Goal: Task Accomplishment & Management: Complete application form

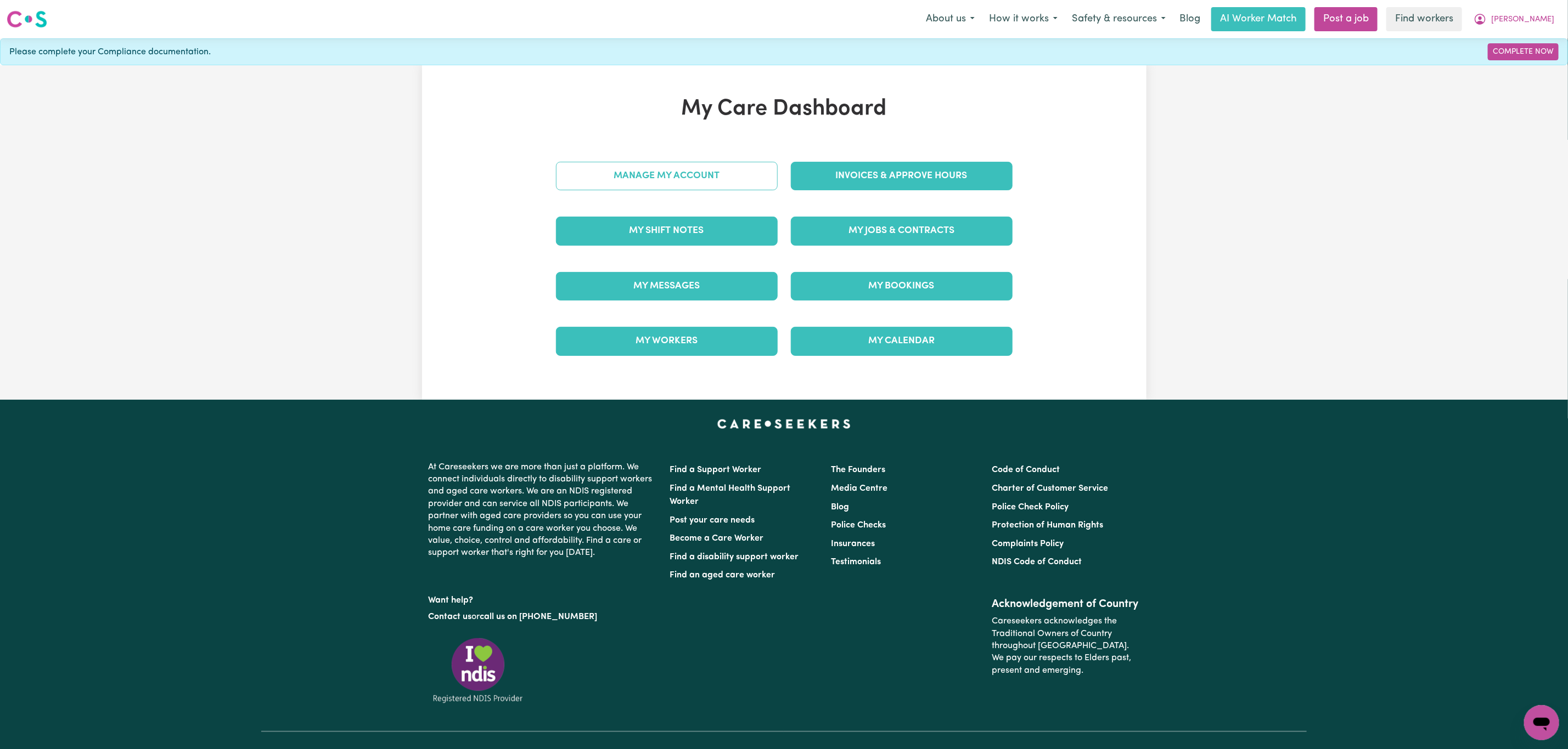
click at [672, 171] on link "Manage My Account" at bounding box center [667, 176] width 222 height 29
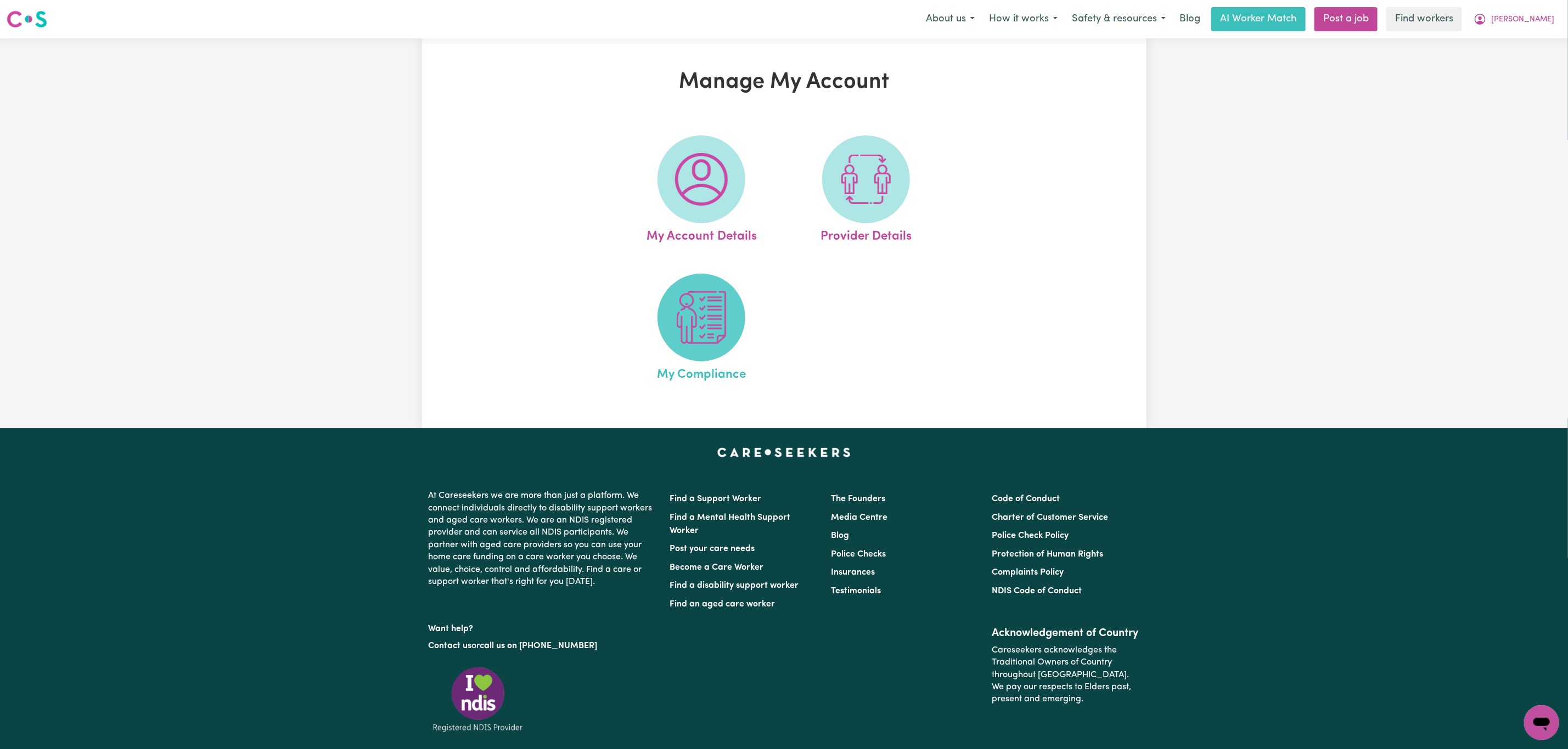
click at [697, 316] on img at bounding box center [701, 318] width 53 height 53
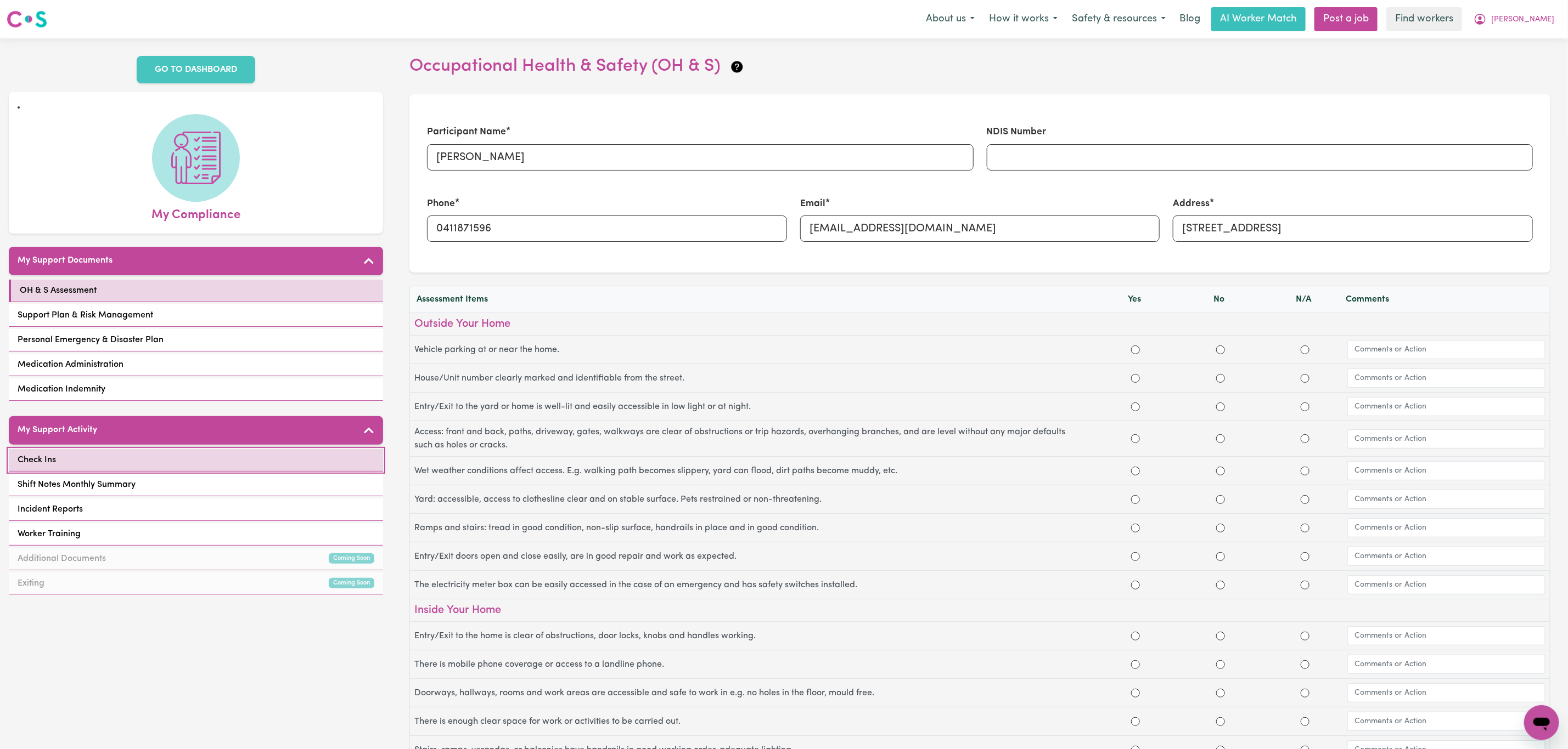
click at [170, 453] on link "Check Ins" at bounding box center [195, 460] width 374 height 22
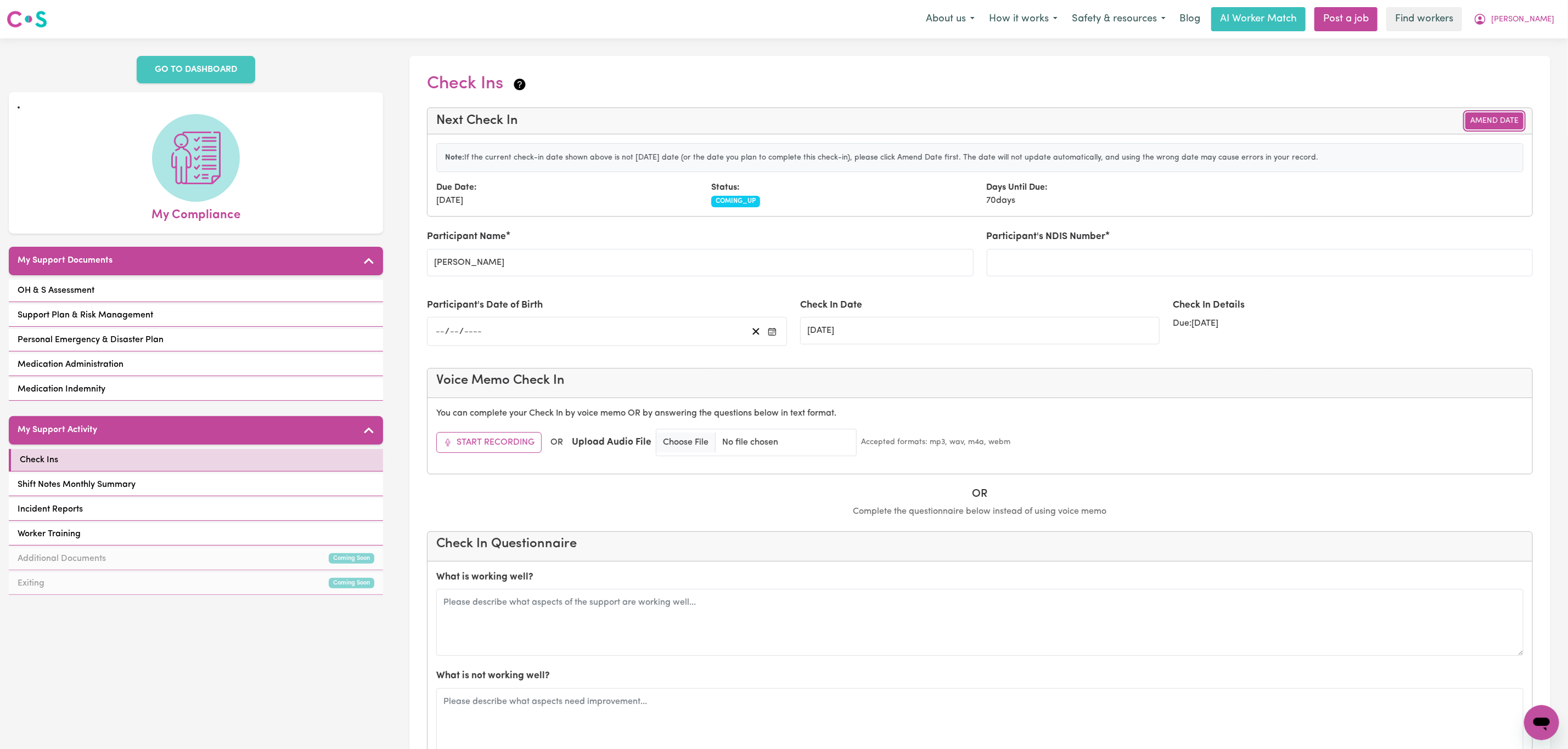
click at [1487, 127] on button "Amend Date" at bounding box center [1494, 121] width 58 height 17
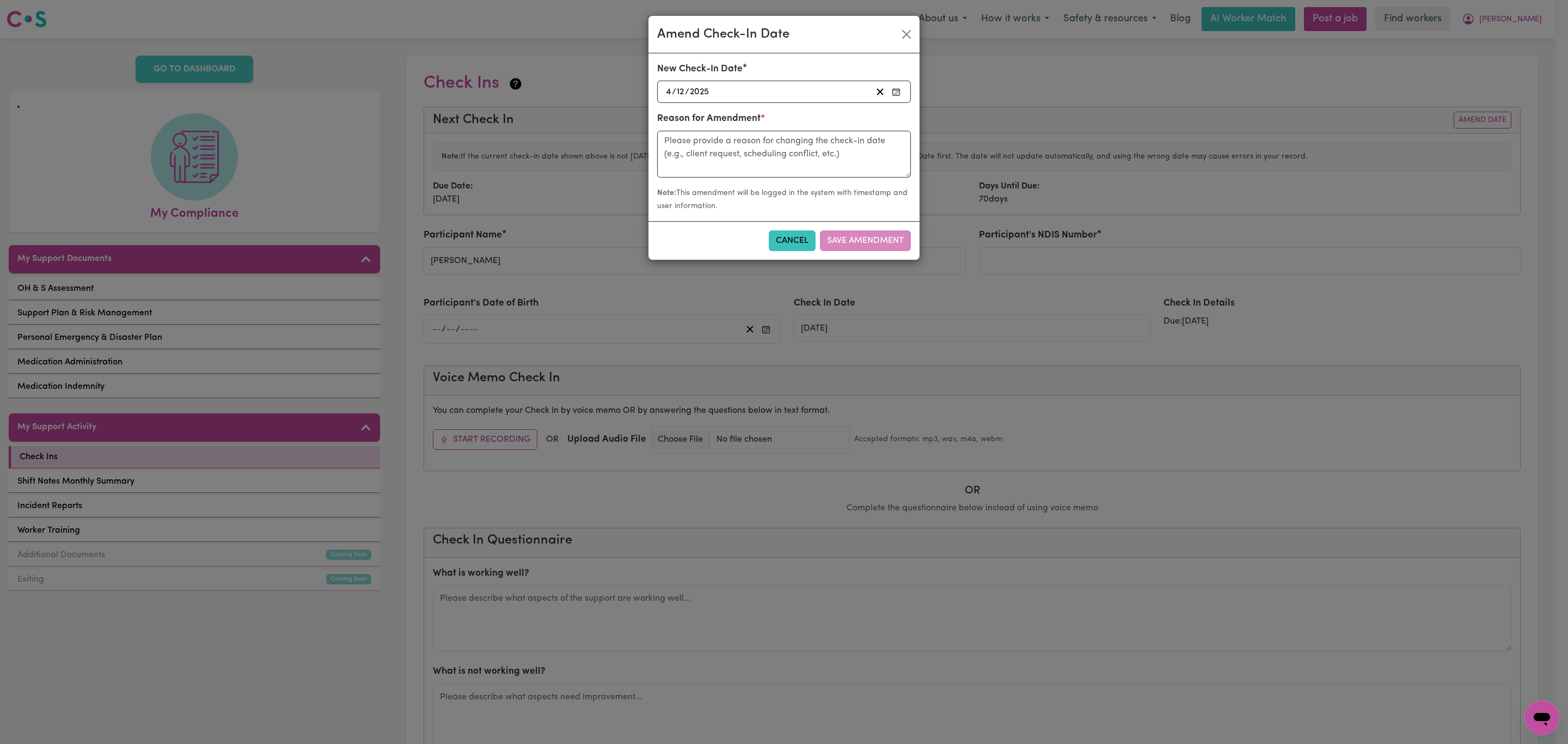
click at [791, 88] on div "[DATE] [DATE]" at bounding box center [768, 92] width 207 height 15
click at [704, 118] on button "‹" at bounding box center [695, 115] width 24 height 24
click at [692, 111] on button "‹" at bounding box center [695, 115] width 24 height 24
click at [751, 221] on abbr "25" at bounding box center [753, 220] width 10 height 9
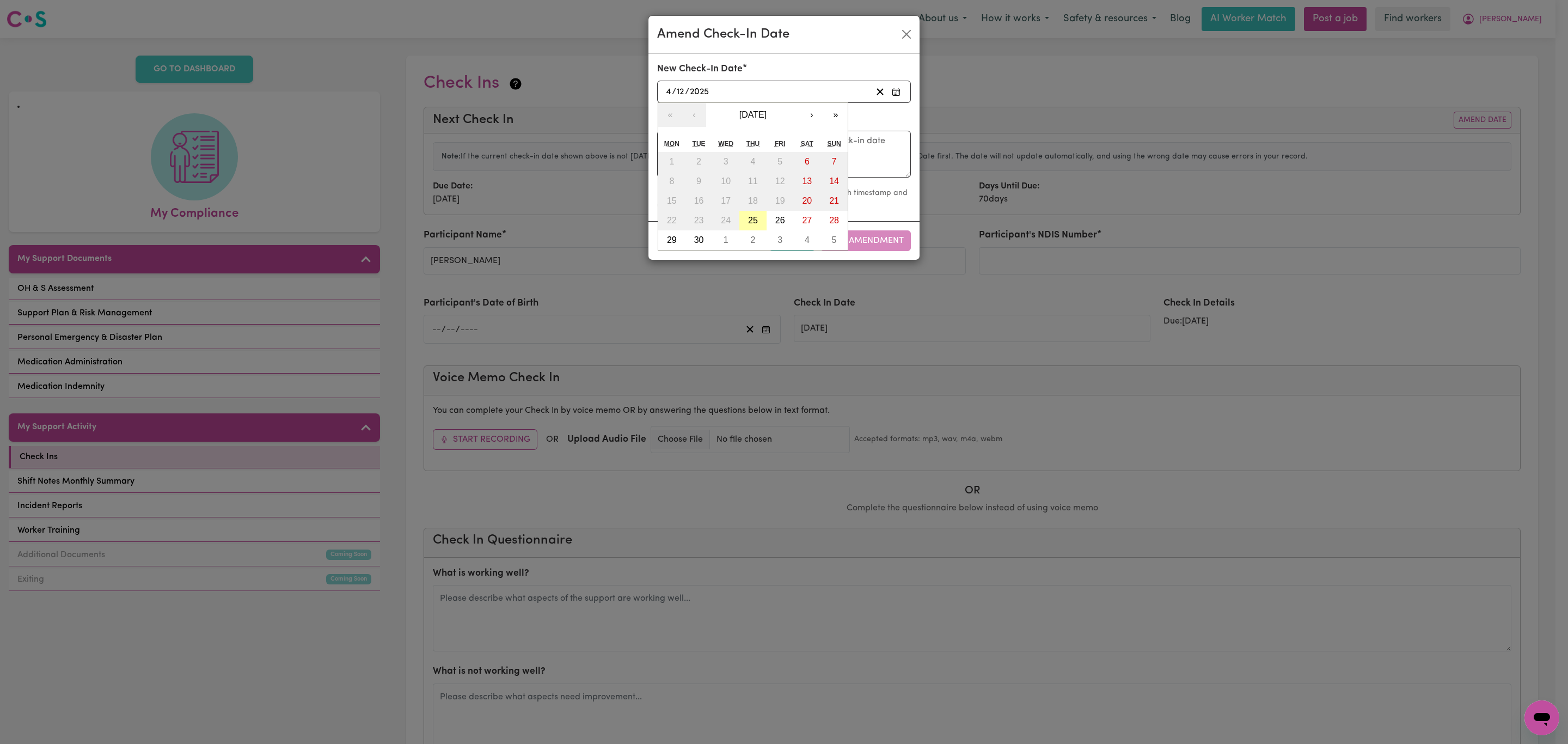
type input "[DATE]"
type input "25"
type input "9"
click at [786, 158] on textarea at bounding box center [784, 154] width 254 height 47
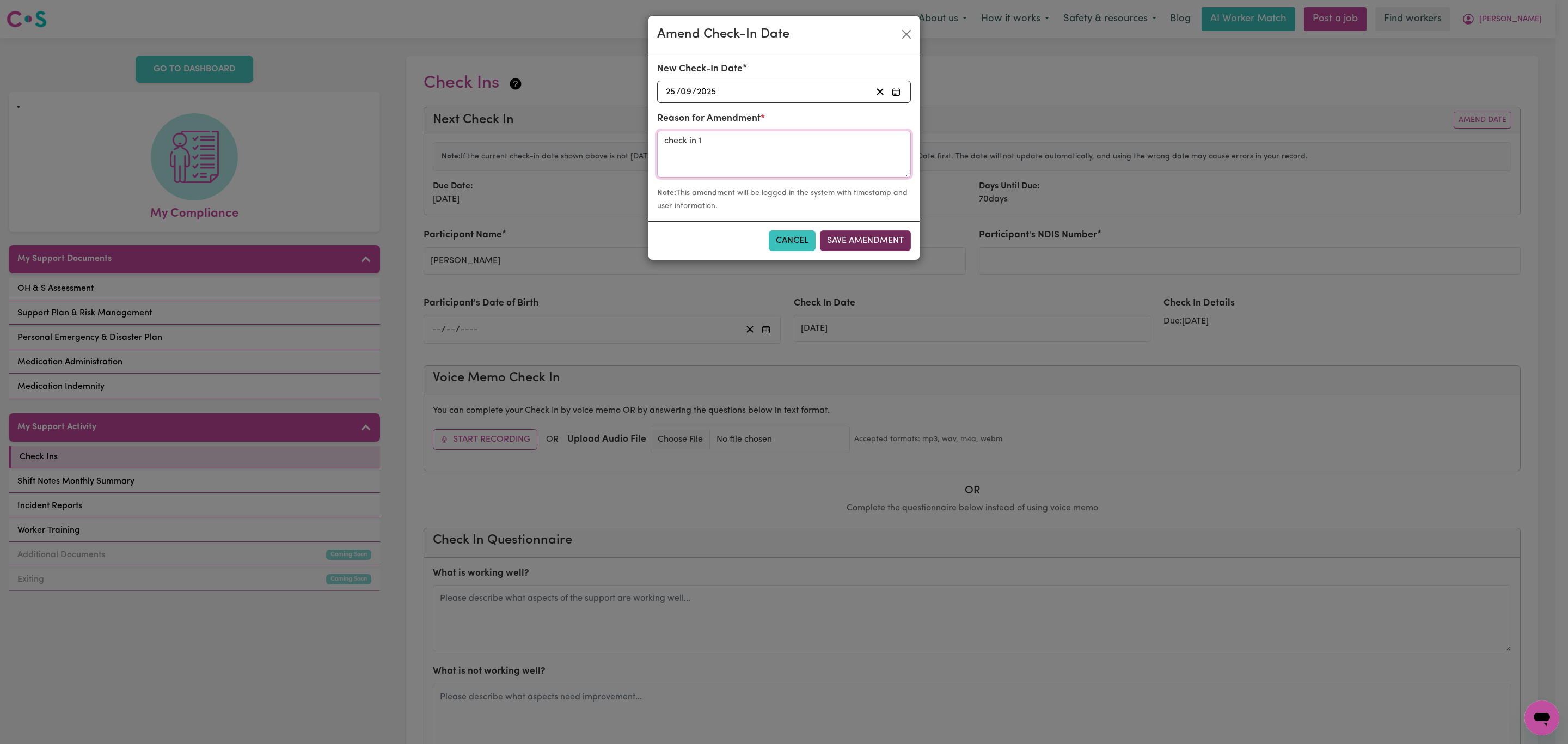
type textarea "check in 1"
click at [851, 236] on button "Save Amendment" at bounding box center [866, 240] width 91 height 21
type input "[DATE]"
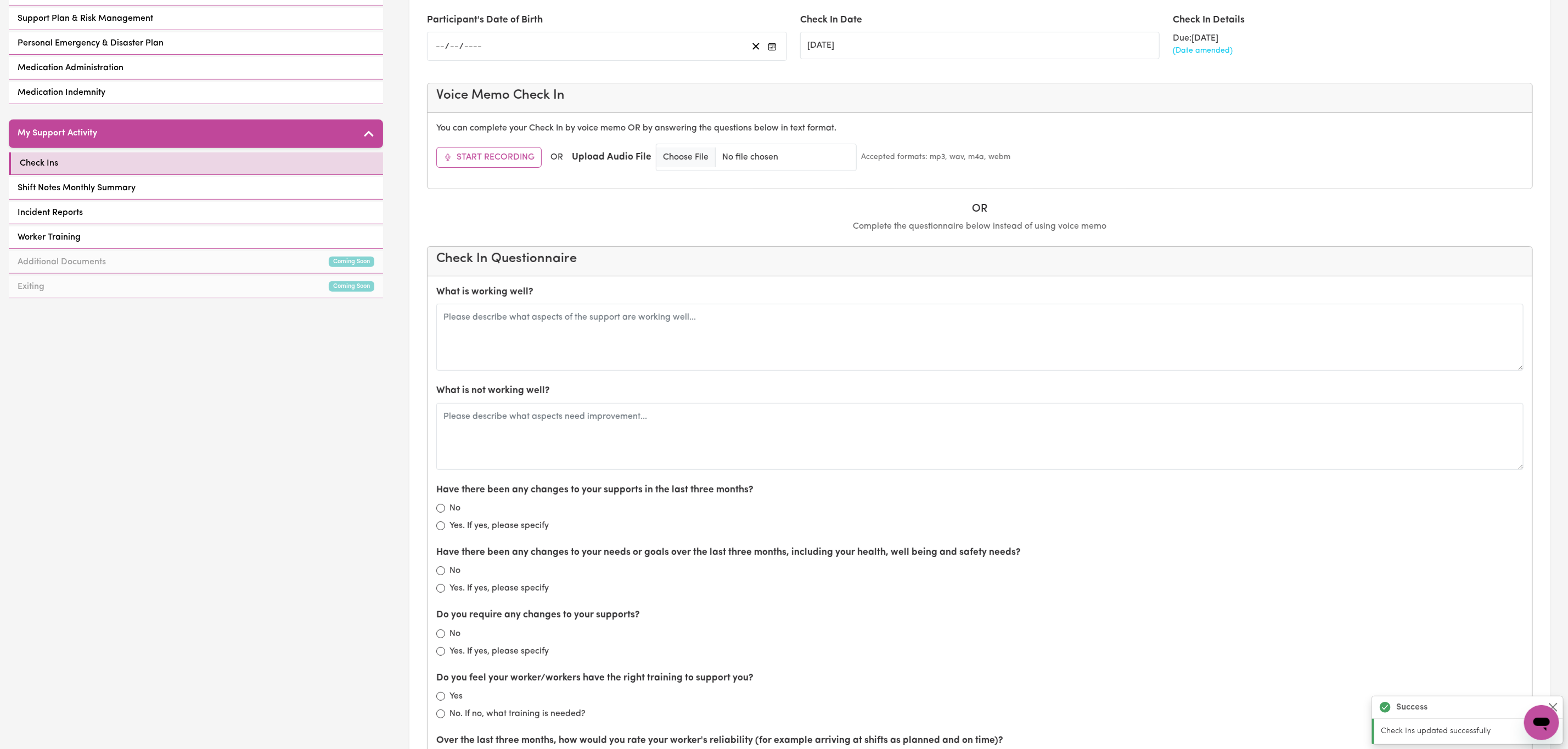
scroll to position [329, 0]
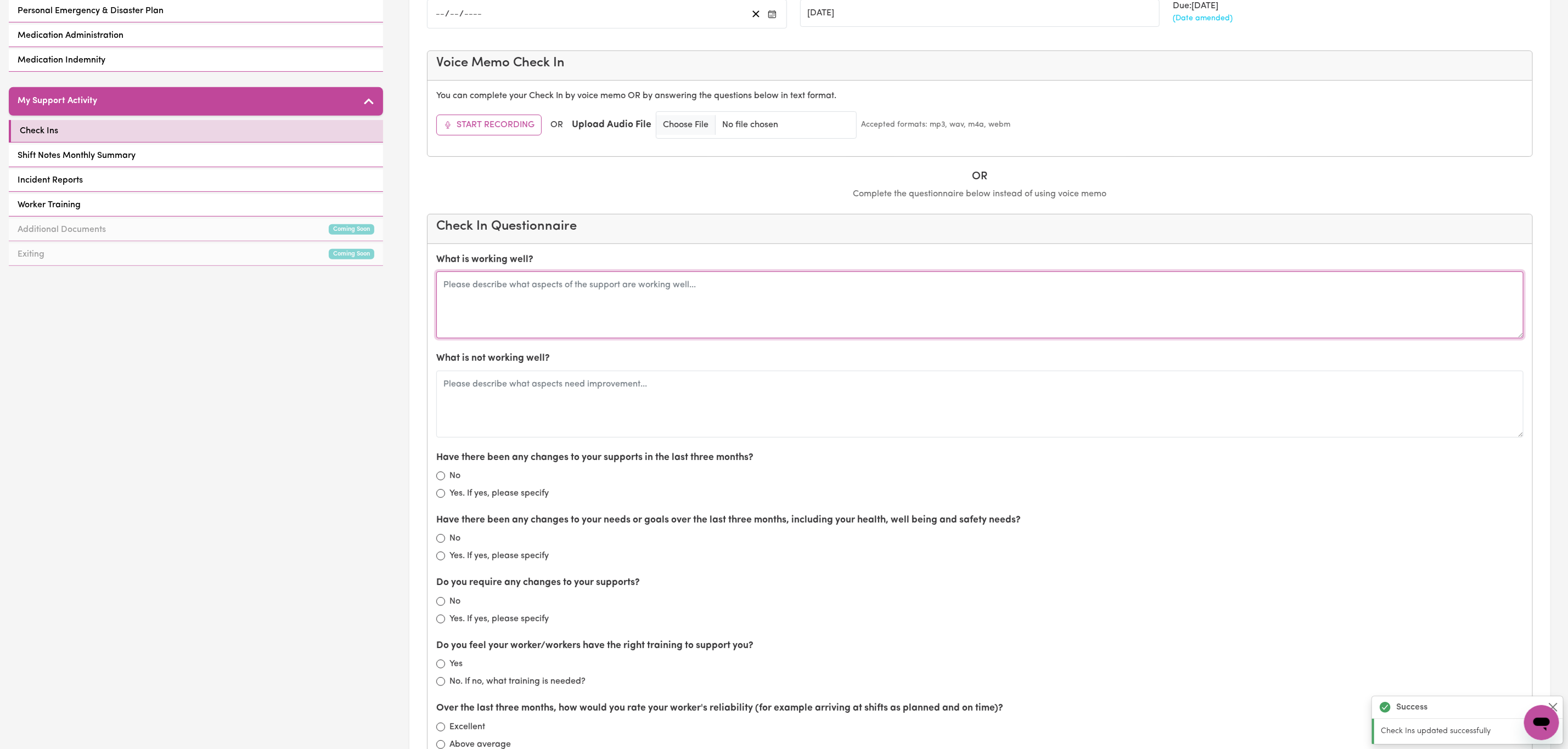
click at [525, 290] on textarea at bounding box center [980, 305] width 1087 height 67
type textarea "[PERSON_NAME] is working well - completes all duties and is flexible."
drag, startPoint x: 512, startPoint y: 420, endPoint x: 537, endPoint y: 446, distance: 36.1
click at [514, 425] on textarea at bounding box center [980, 404] width 1087 height 67
type textarea "n/a"
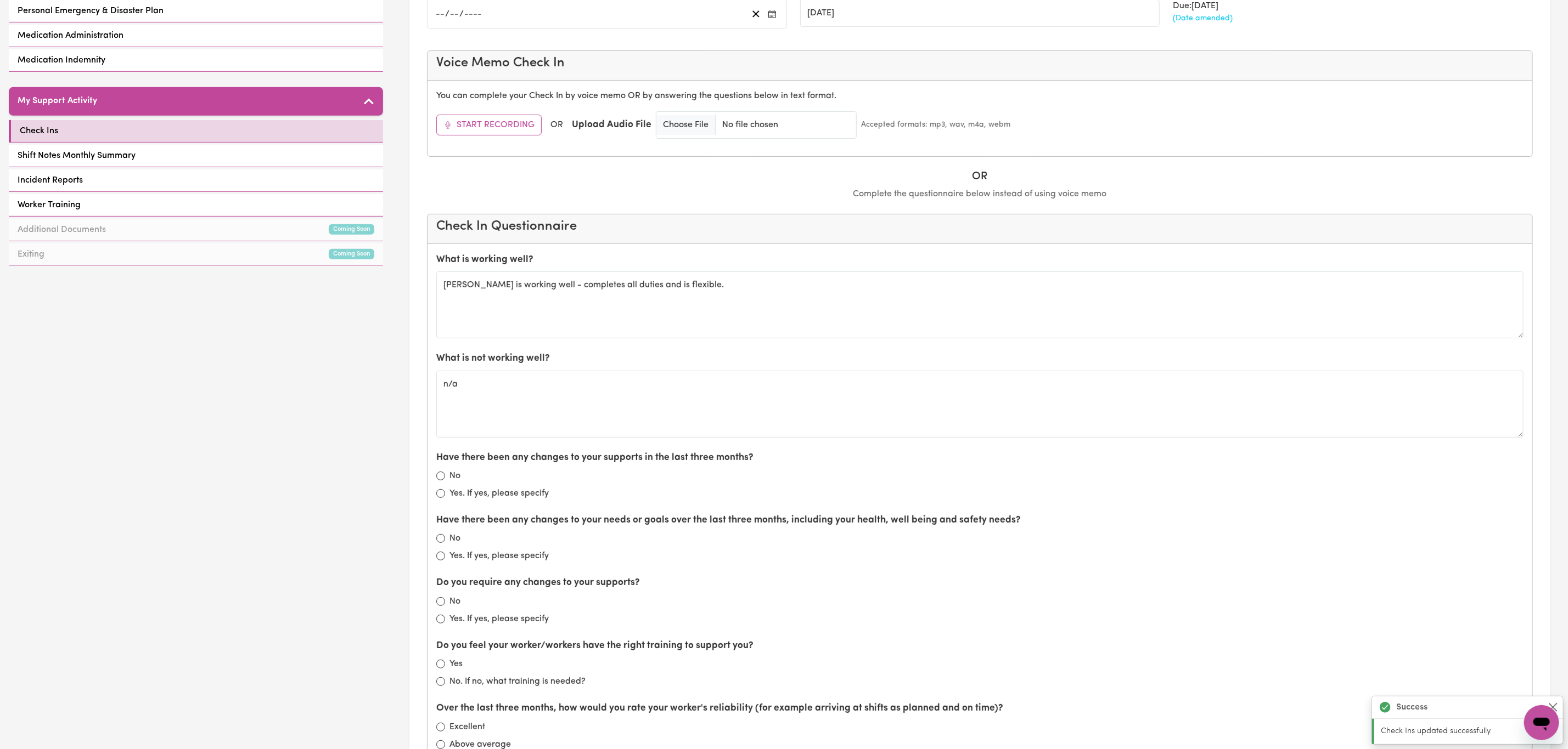
click at [447, 482] on div "No" at bounding box center [980, 476] width 1087 height 13
click at [440, 481] on input "No" at bounding box center [441, 476] width 9 height 9
radio input "true"
click at [439, 543] on input "No" at bounding box center [441, 539] width 9 height 9
radio input "true"
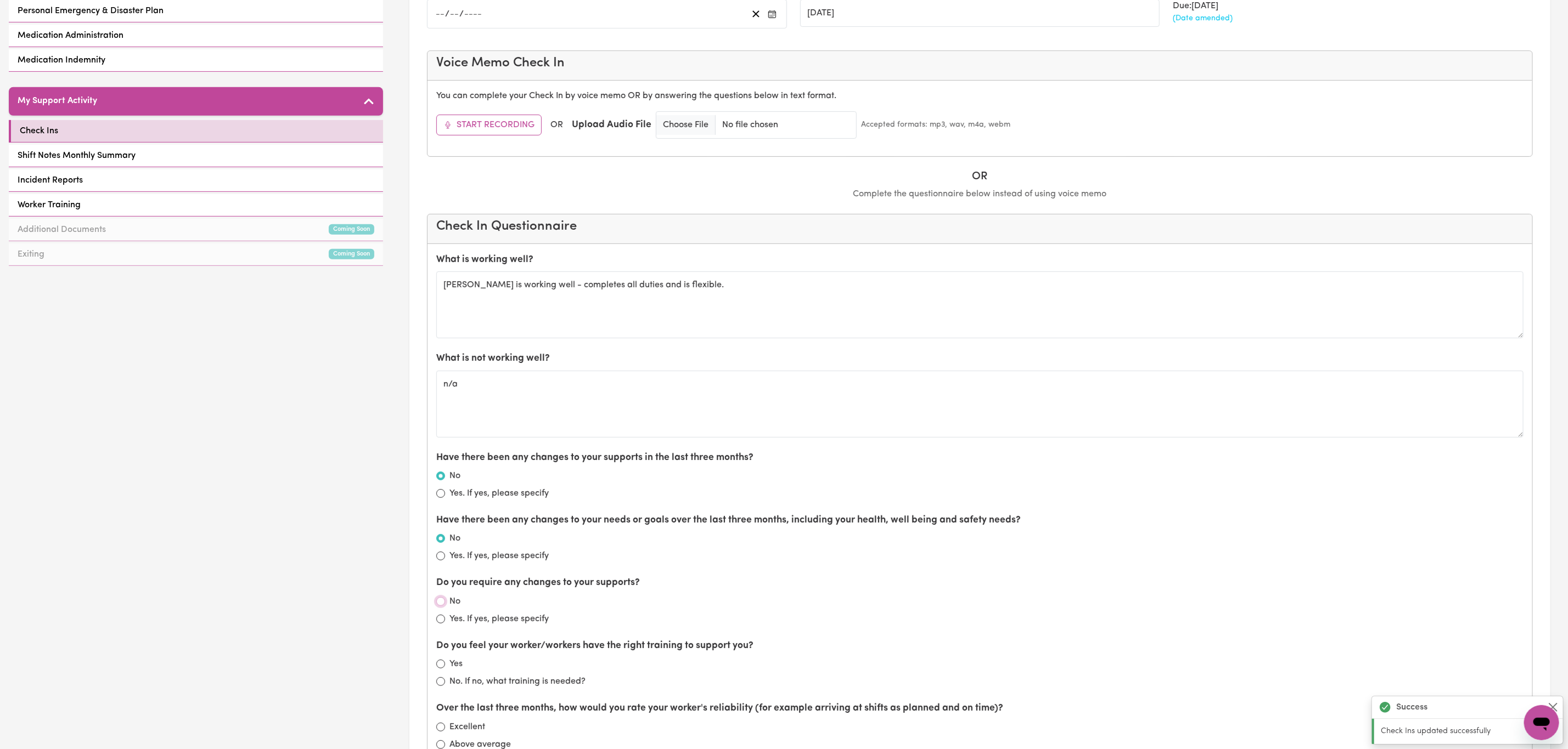
click at [438, 606] on input "No" at bounding box center [441, 602] width 9 height 9
radio input "true"
click at [444, 667] on input "Yes" at bounding box center [441, 664] width 9 height 9
radio input "true"
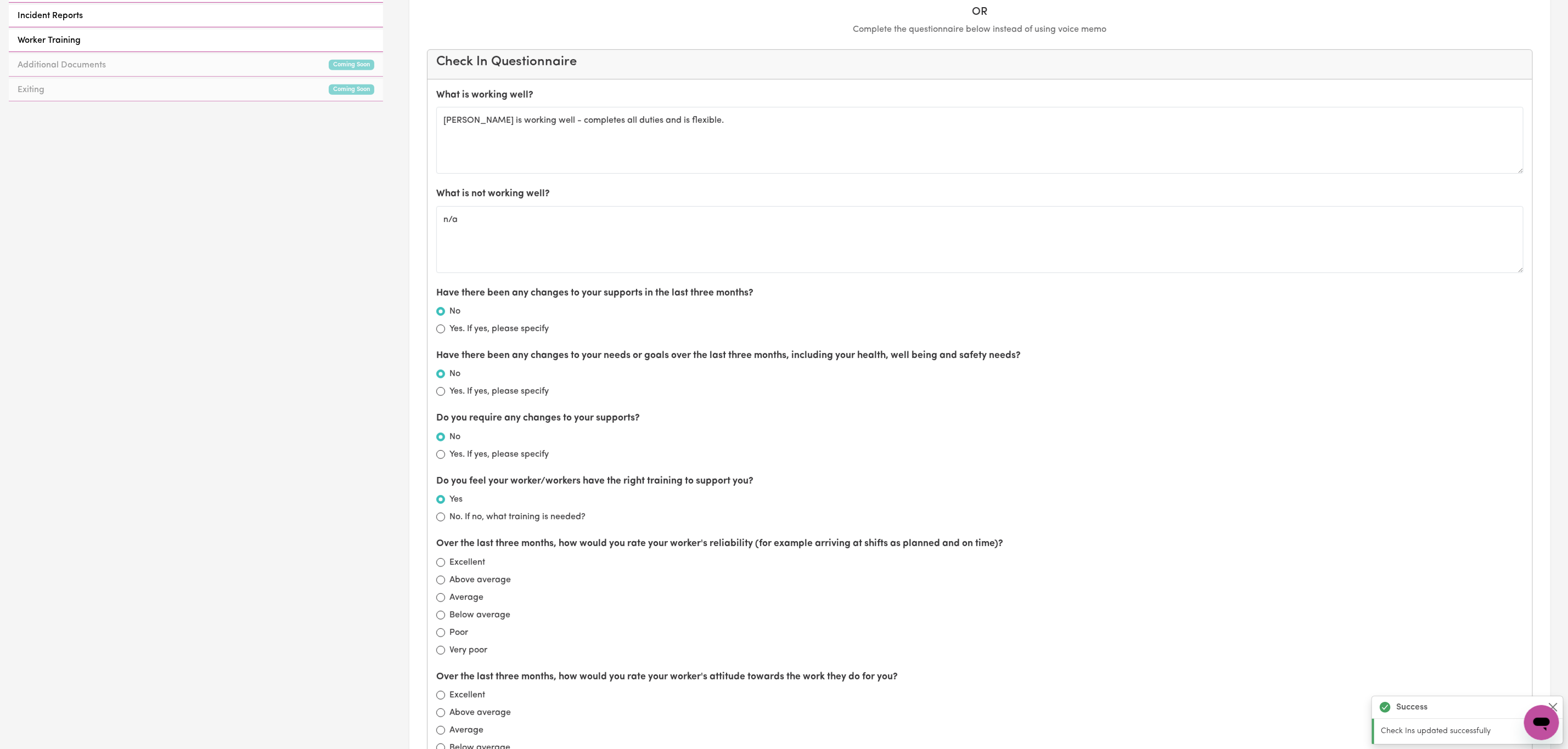
click at [442, 563] on div "Excellent" at bounding box center [980, 563] width 1087 height 13
click at [438, 567] on input "Excellent" at bounding box center [441, 563] width 9 height 9
radio input "true"
click at [440, 700] on input "Excellent" at bounding box center [441, 695] width 9 height 9
radio input "true"
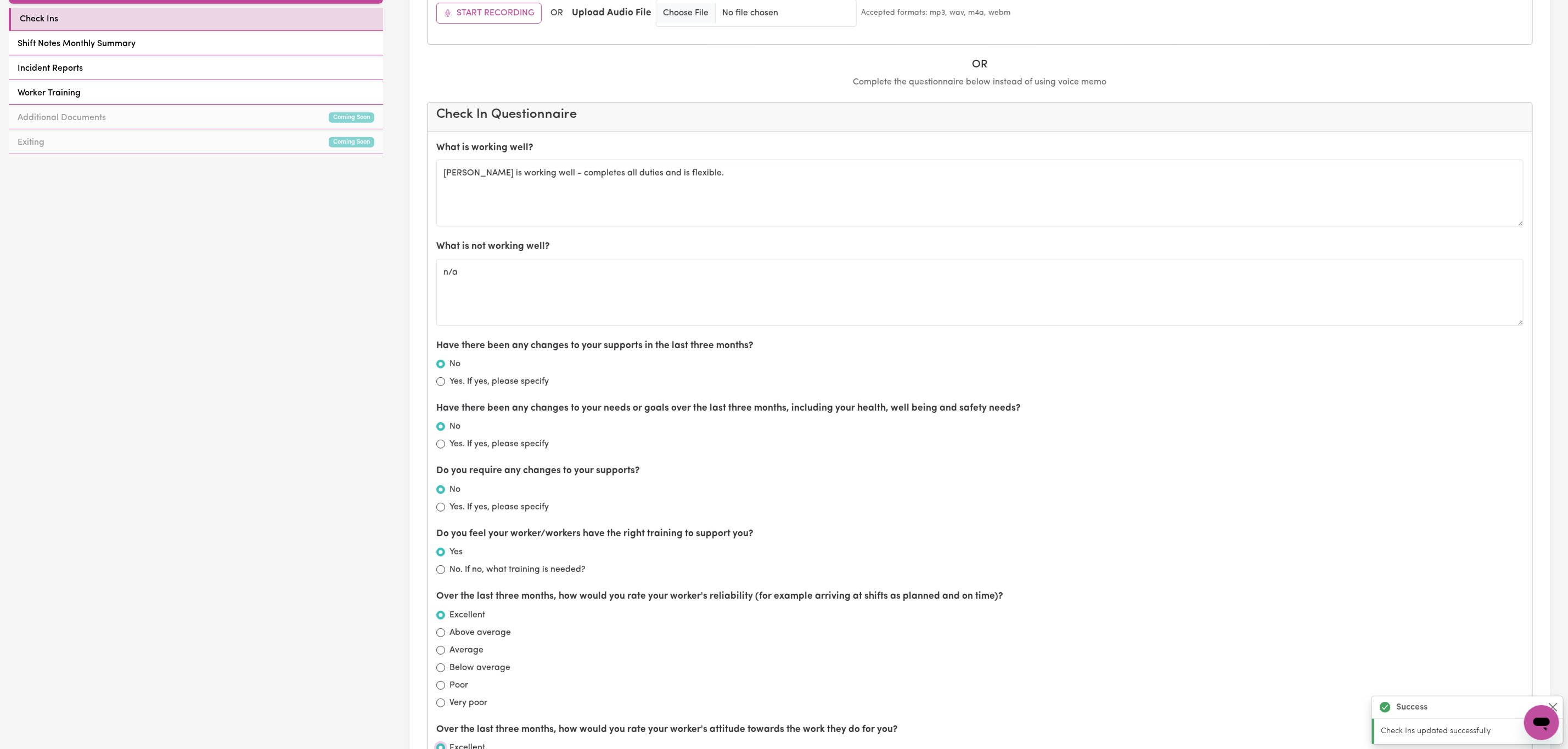
scroll to position [411, 0]
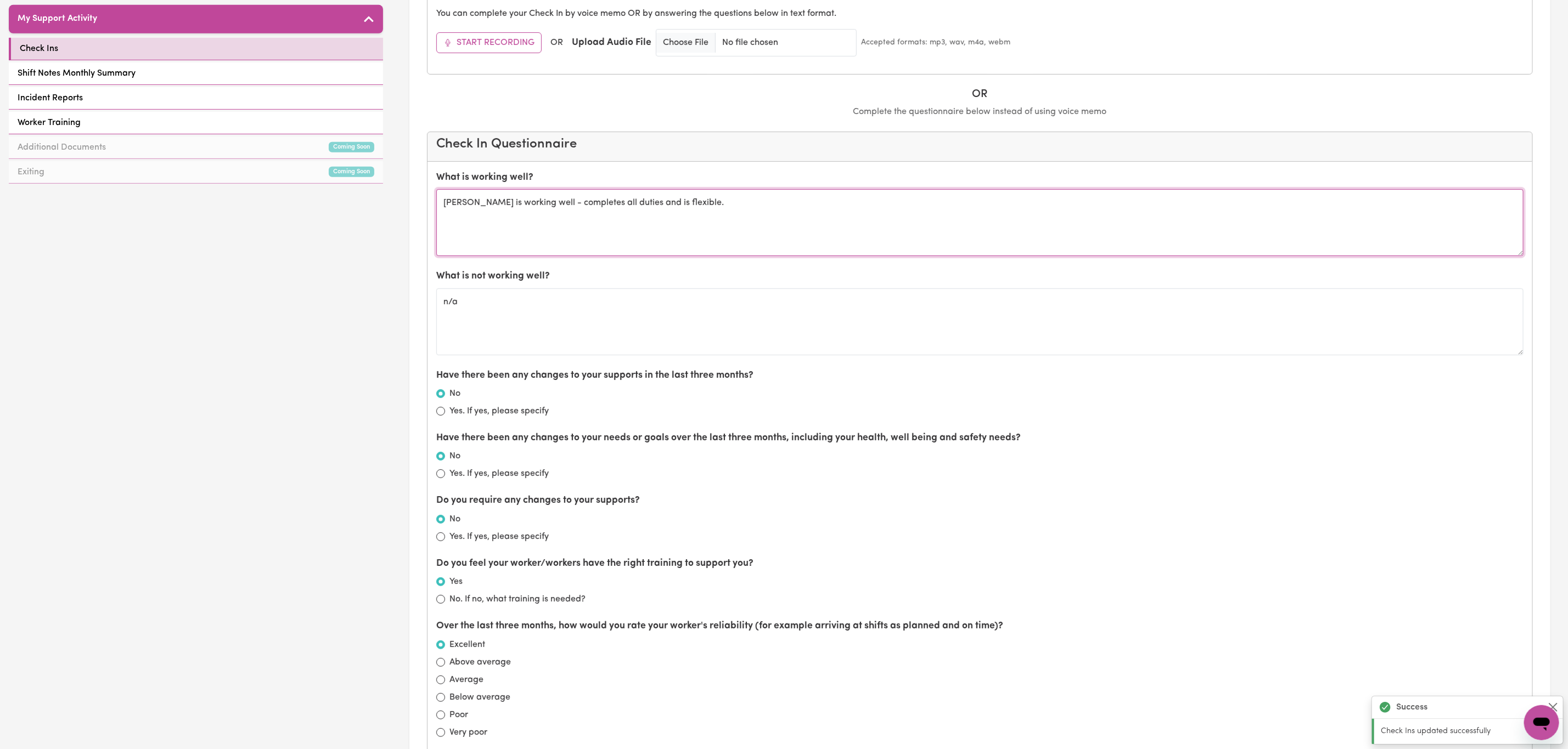
click at [708, 210] on textarea "[PERSON_NAME] is working well - completes all duties and is flexible." at bounding box center [980, 223] width 1087 height 67
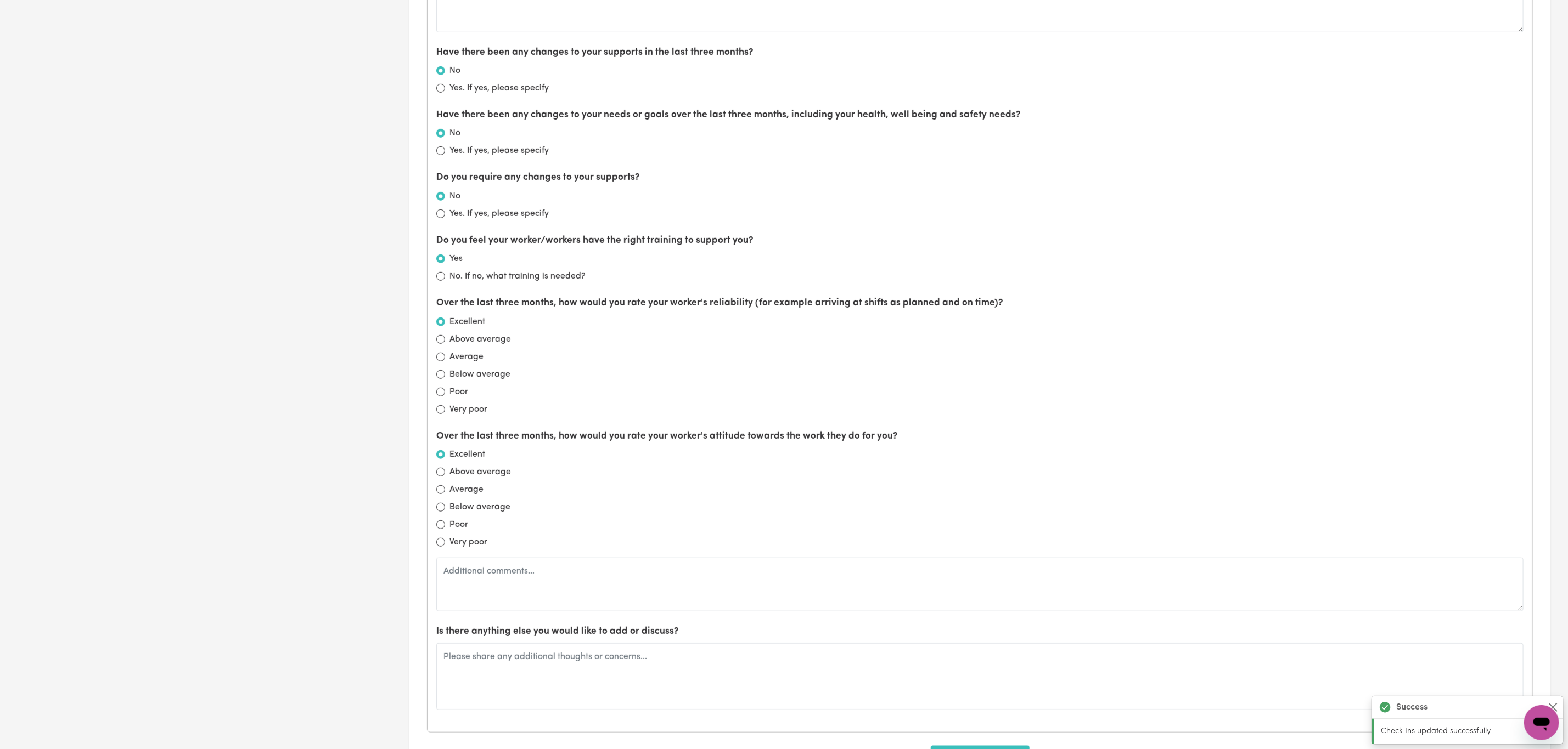
scroll to position [905, 0]
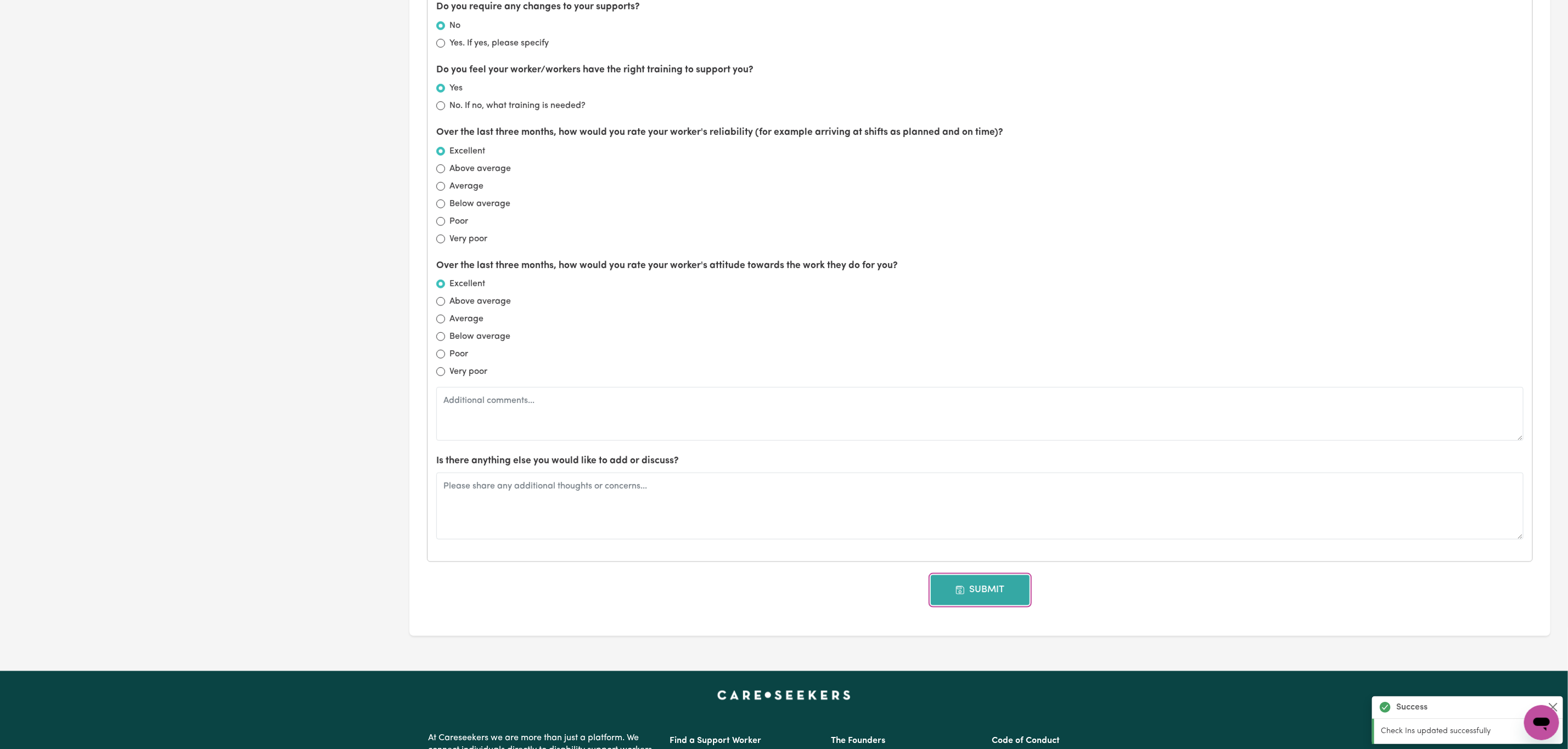
click at [975, 587] on button "Submit" at bounding box center [980, 589] width 99 height 29
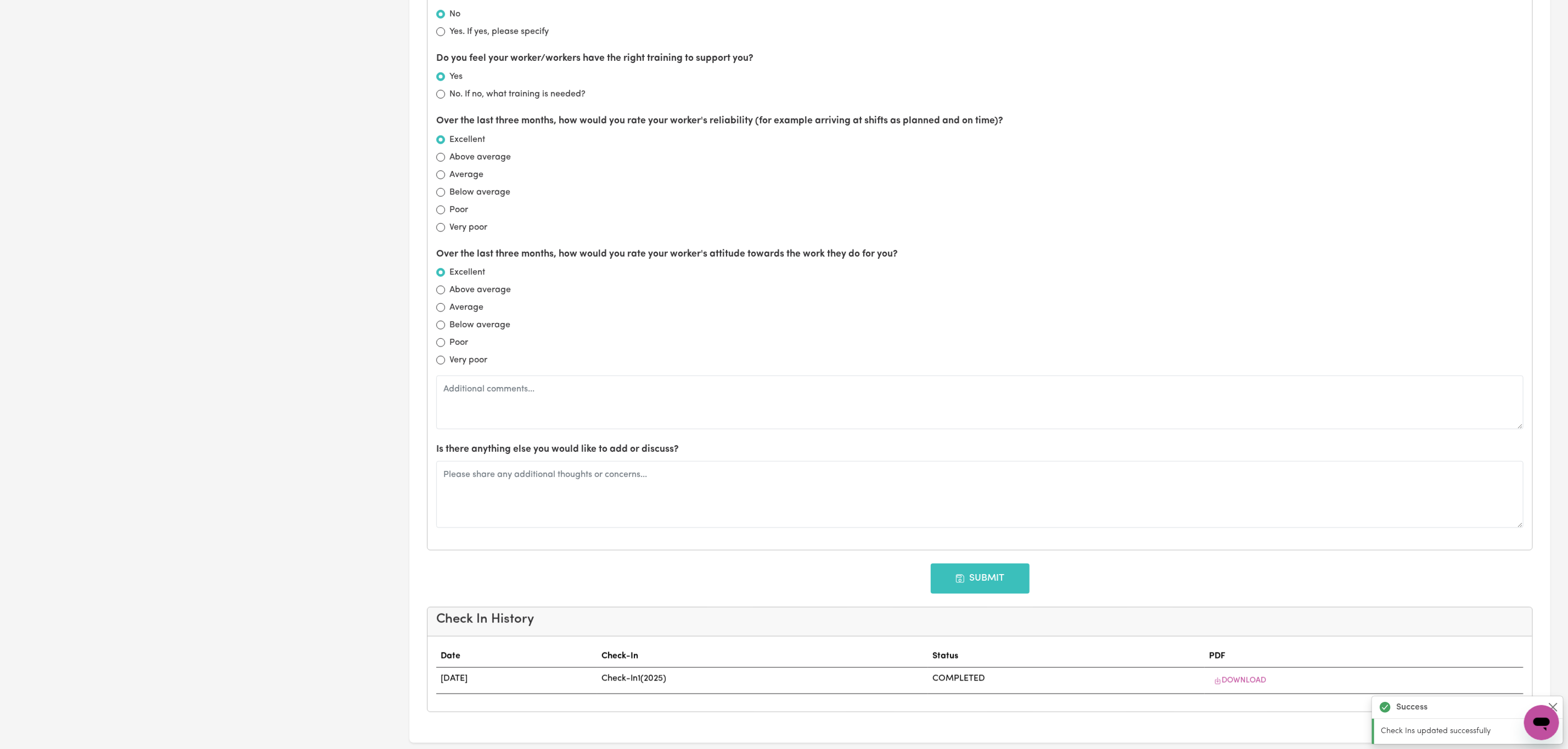
type input "[DATE]"
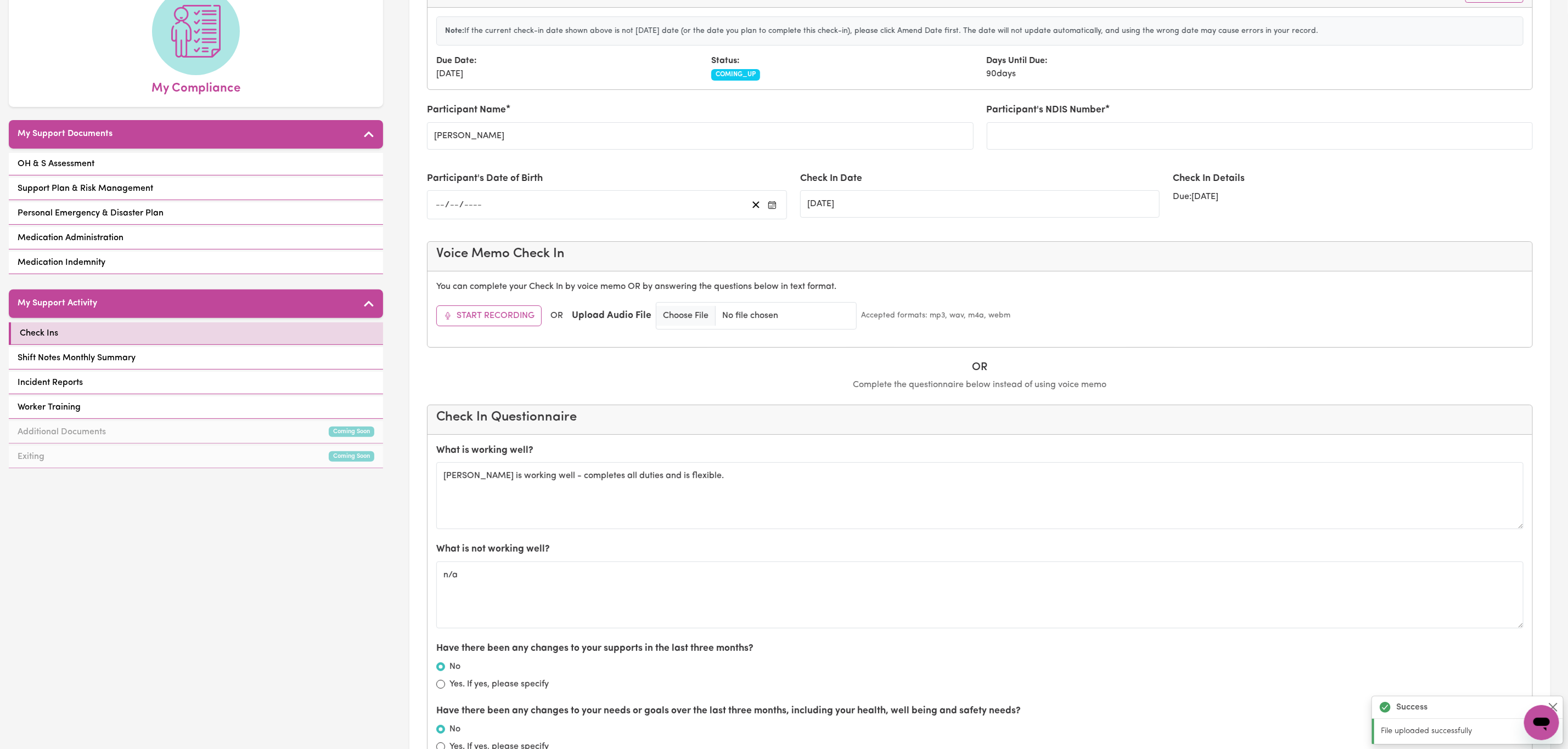
scroll to position [0, 0]
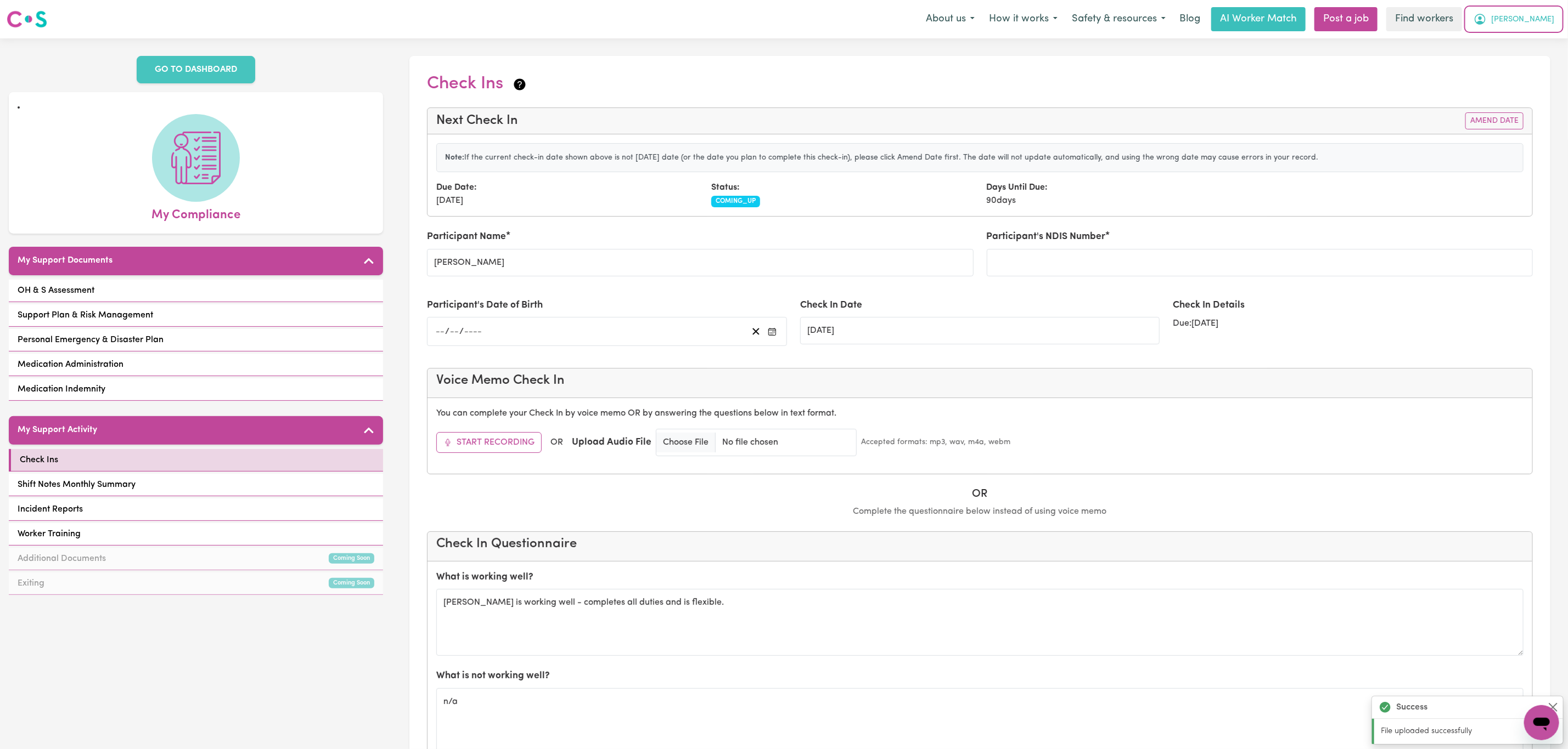
click at [1559, 11] on button "[PERSON_NAME]" at bounding box center [1514, 19] width 95 height 23
click at [1510, 64] on link "Logout" at bounding box center [1517, 63] width 87 height 21
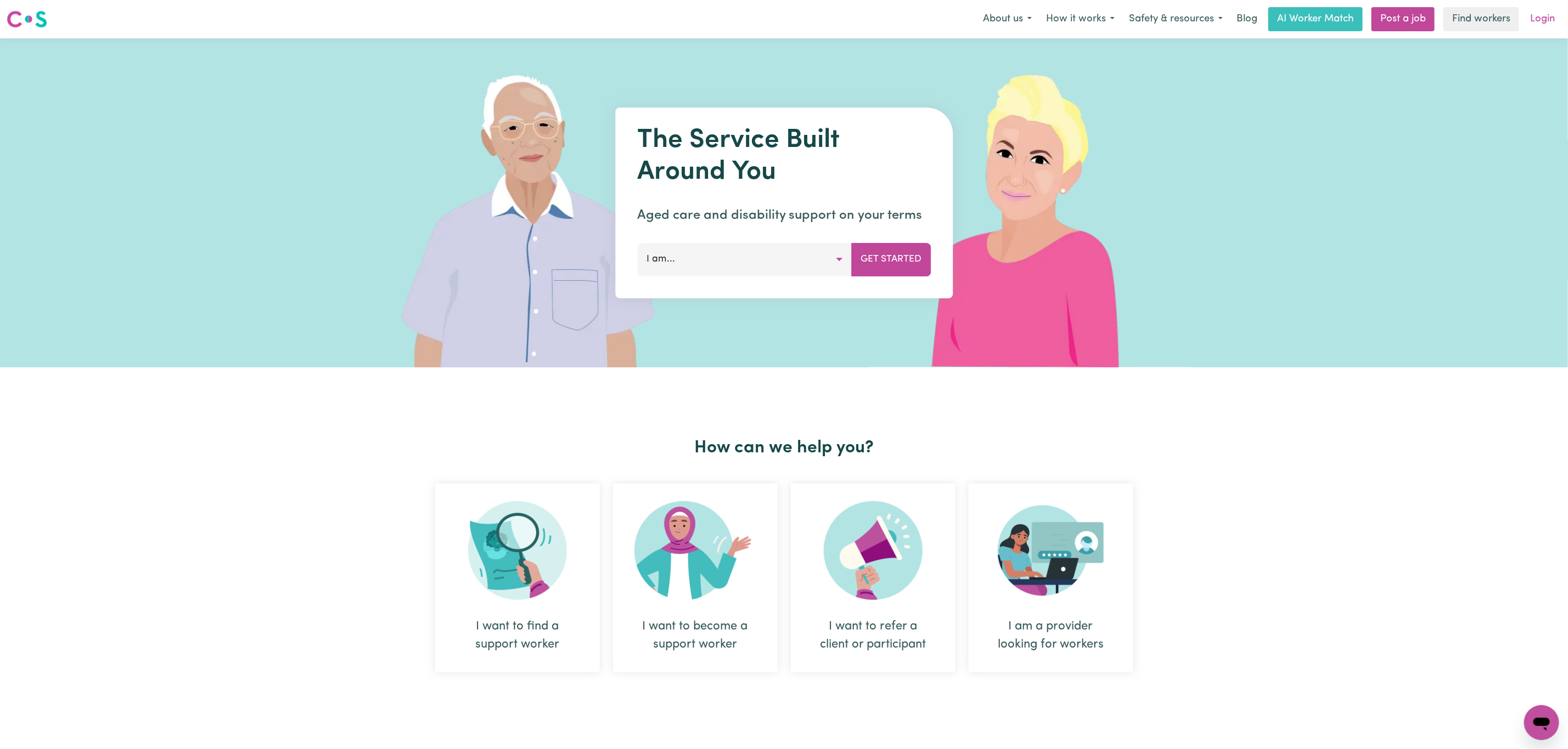
click at [1532, 25] on link "Login" at bounding box center [1542, 19] width 38 height 24
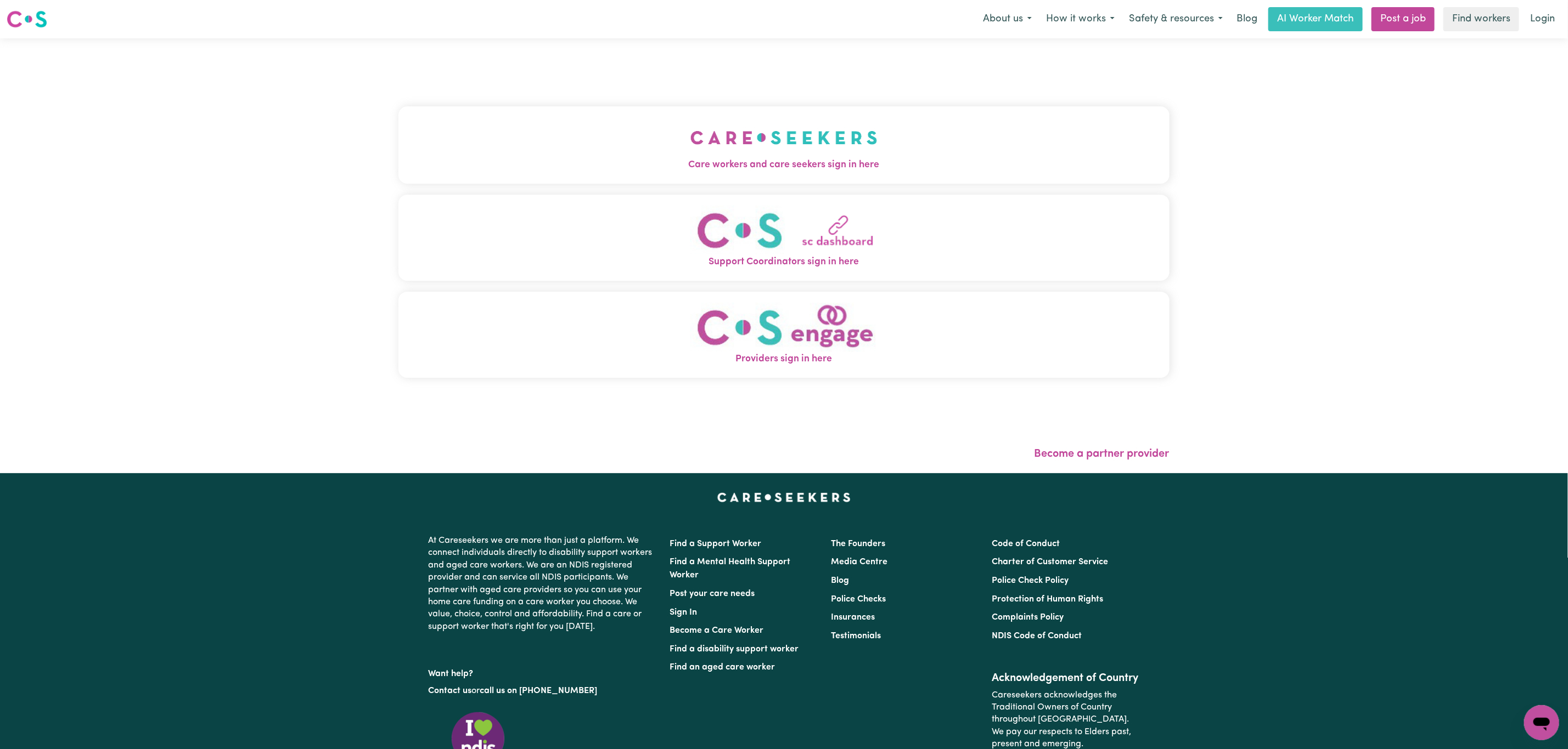
click at [517, 154] on button "Care workers and care seekers sign in here" at bounding box center [784, 145] width 771 height 77
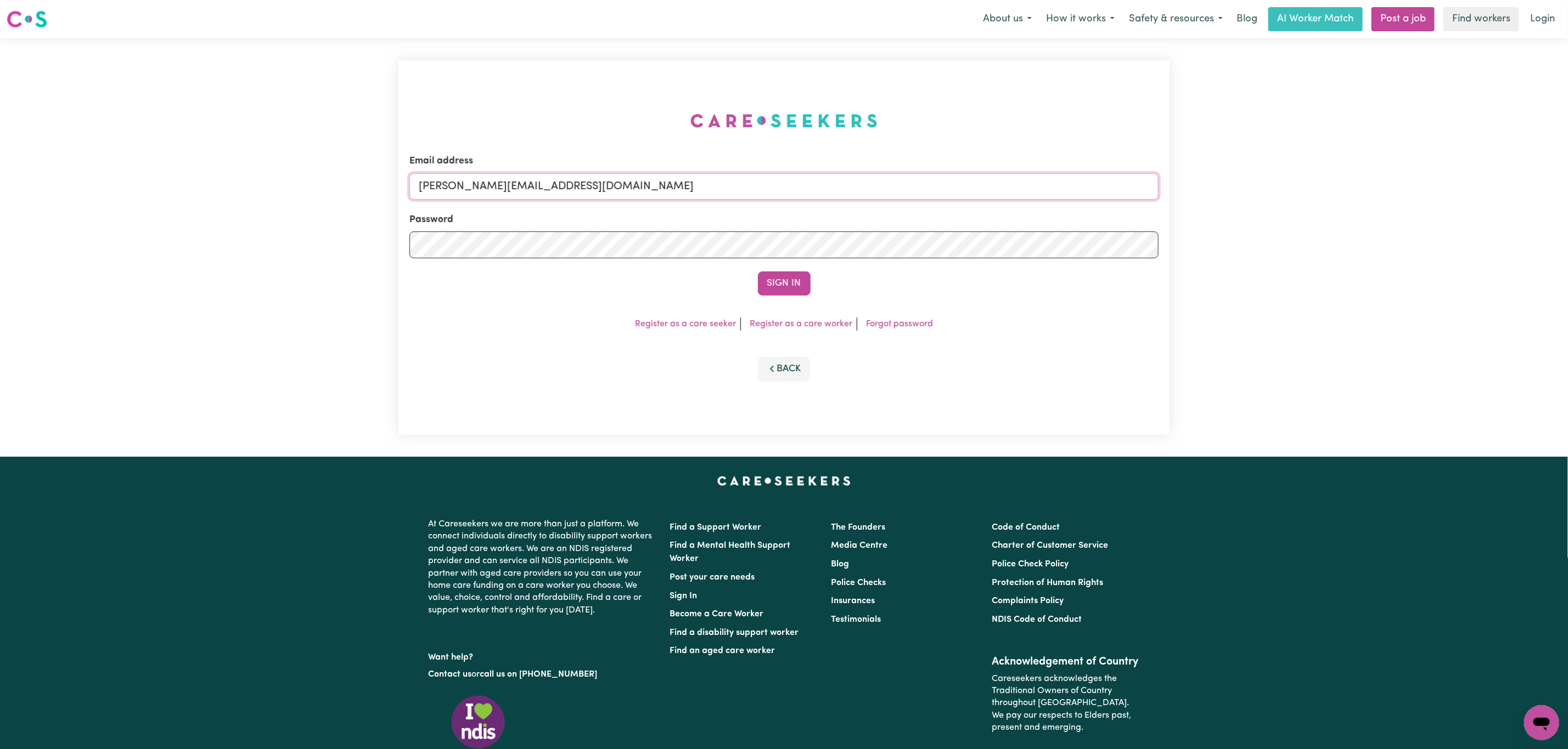
click at [516, 182] on input "[PERSON_NAME][EMAIL_ADDRESS][DOMAIN_NAME]" at bounding box center [784, 186] width 749 height 26
drag, startPoint x: 482, startPoint y: 182, endPoint x: 842, endPoint y: 260, distance: 368.4
click at [842, 260] on form "Email address [EMAIL_ADDRESS][PERSON_NAME][DOMAIN_NAME] Password Sign In" at bounding box center [784, 225] width 749 height 142
type input "[EMAIL_ADDRESS][DOMAIN_NAME]"
click at [769, 283] on button "Sign In" at bounding box center [784, 284] width 53 height 24
